Goal: Information Seeking & Learning: Learn about a topic

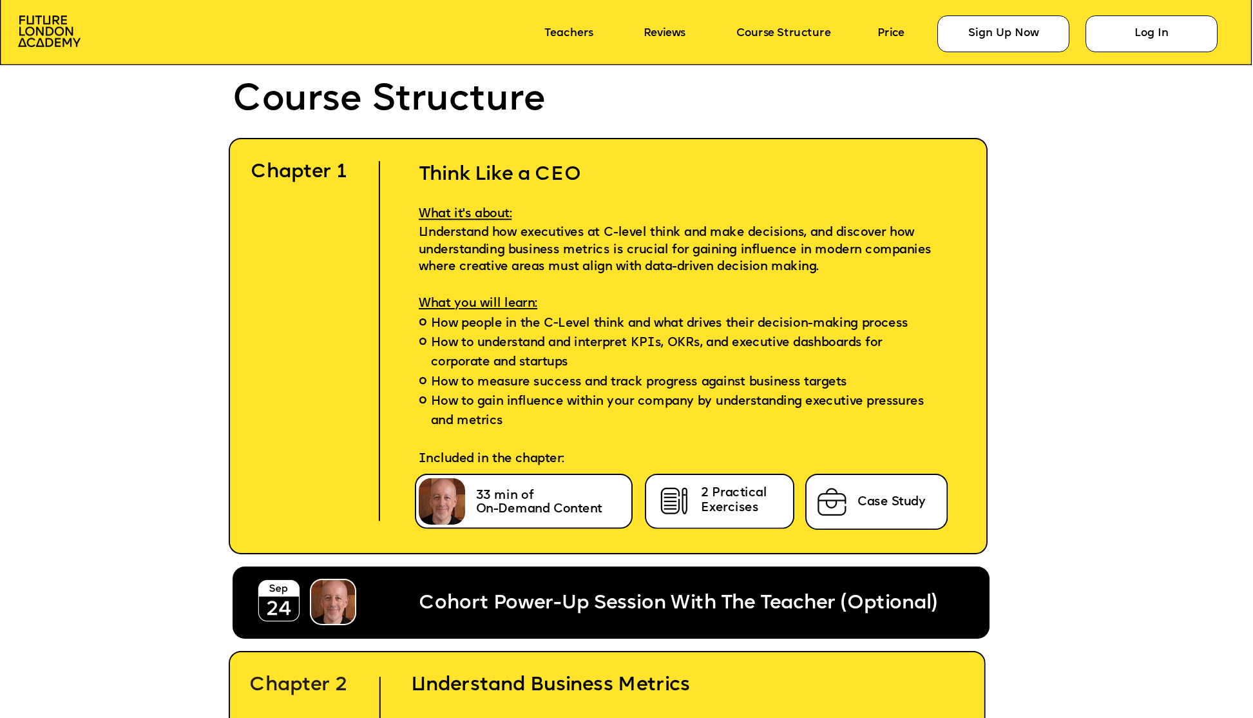
scroll to position [3931, 0]
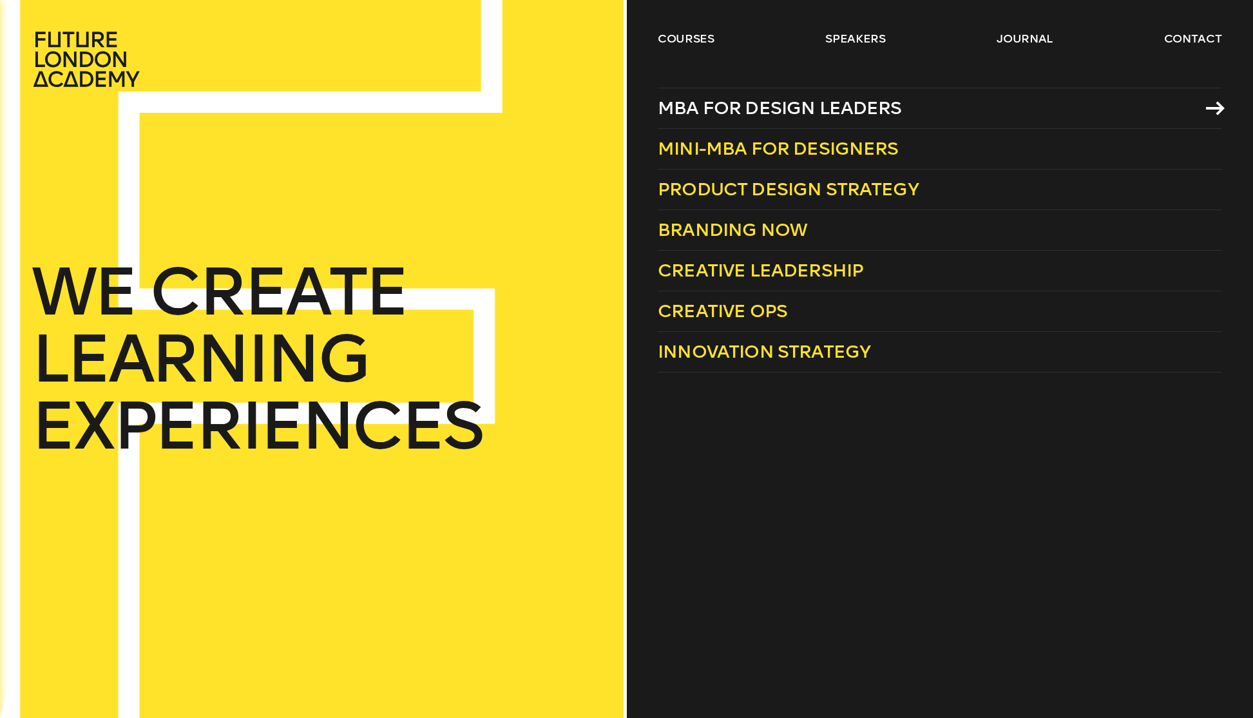
click at [726, 111] on span "MBA for Design Leaders" at bounding box center [780, 107] width 244 height 21
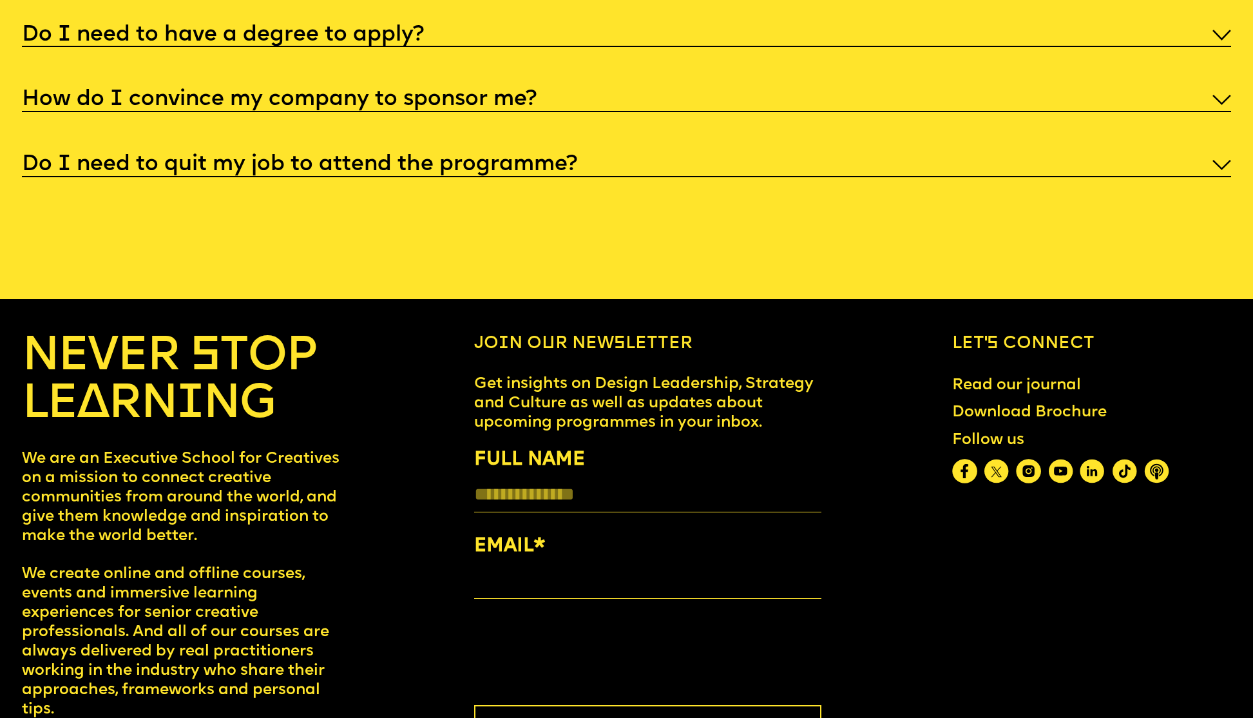
scroll to position [6813, 0]
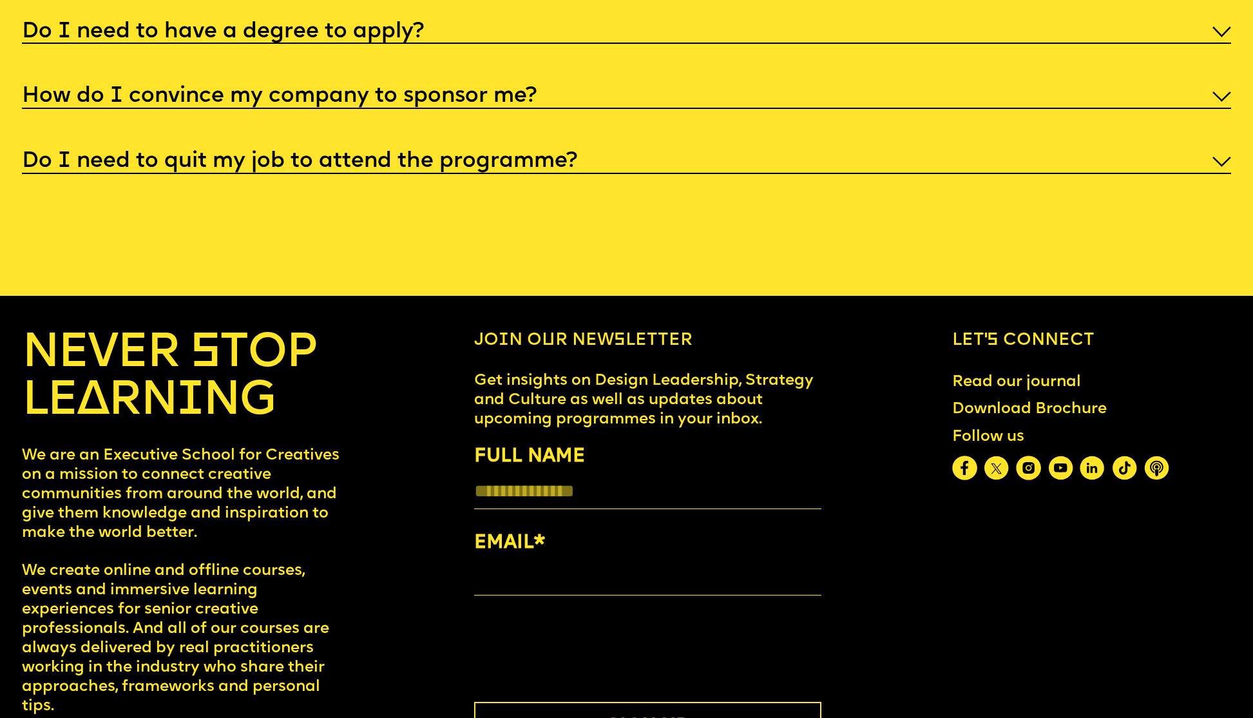
click at [1029, 456] on img at bounding box center [1028, 468] width 25 height 25
